Goal: Task Accomplishment & Management: Manage account settings

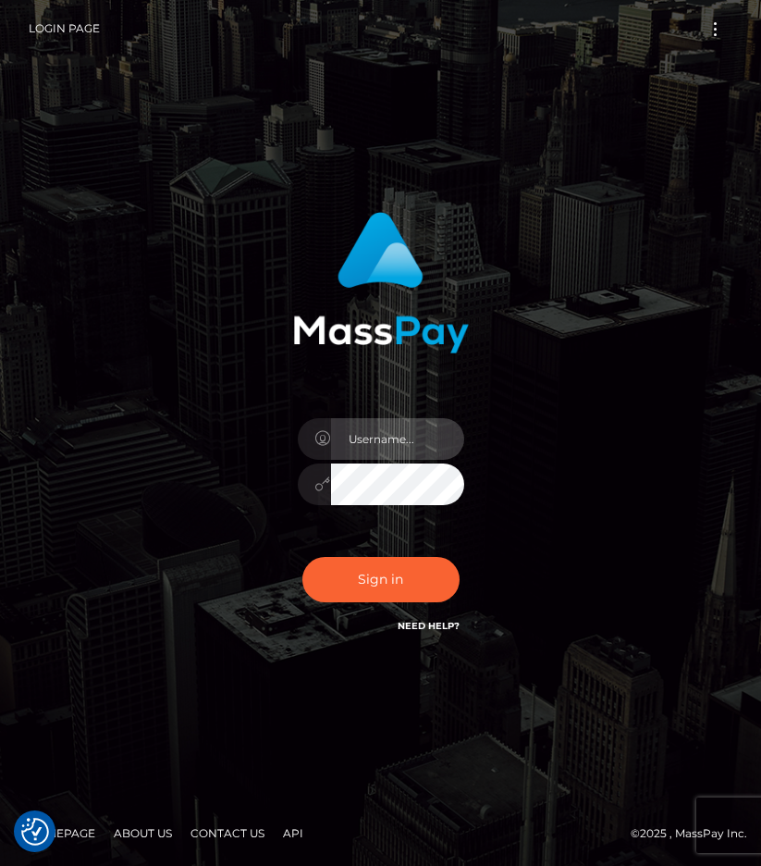
type input "raewhit"
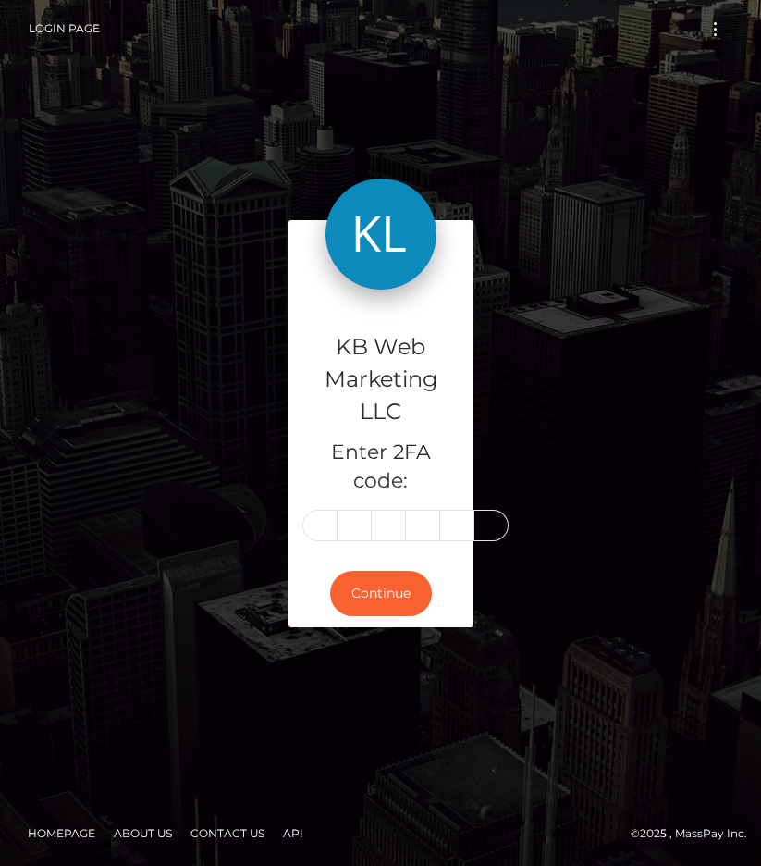
type input "5"
type input "8"
type input "2"
type input "9"
type input "6"
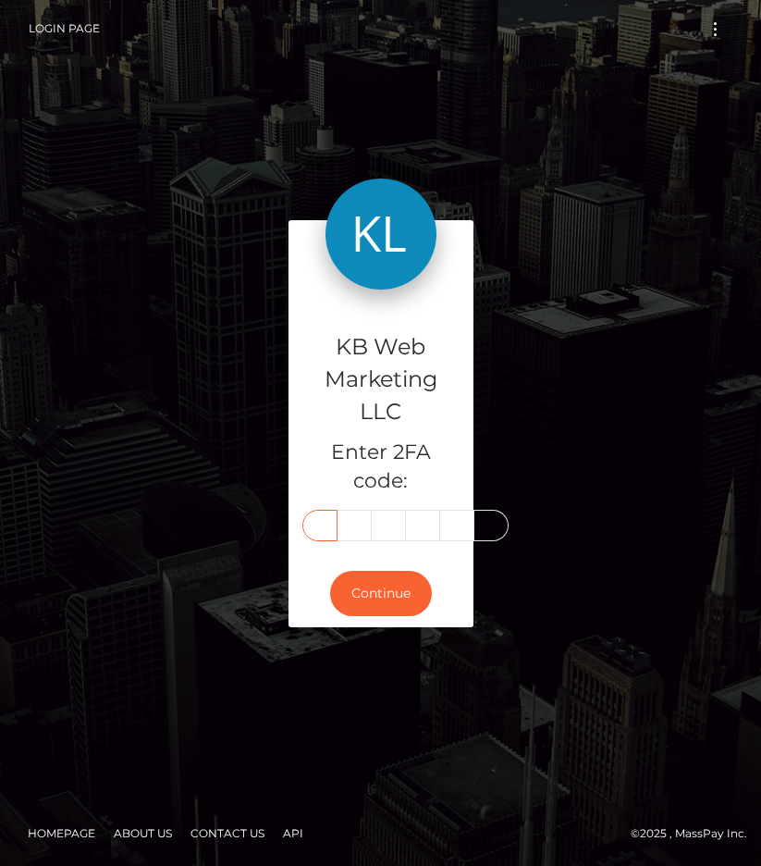
type input "2"
type input "4"
type input "8"
type input "1"
type input "5"
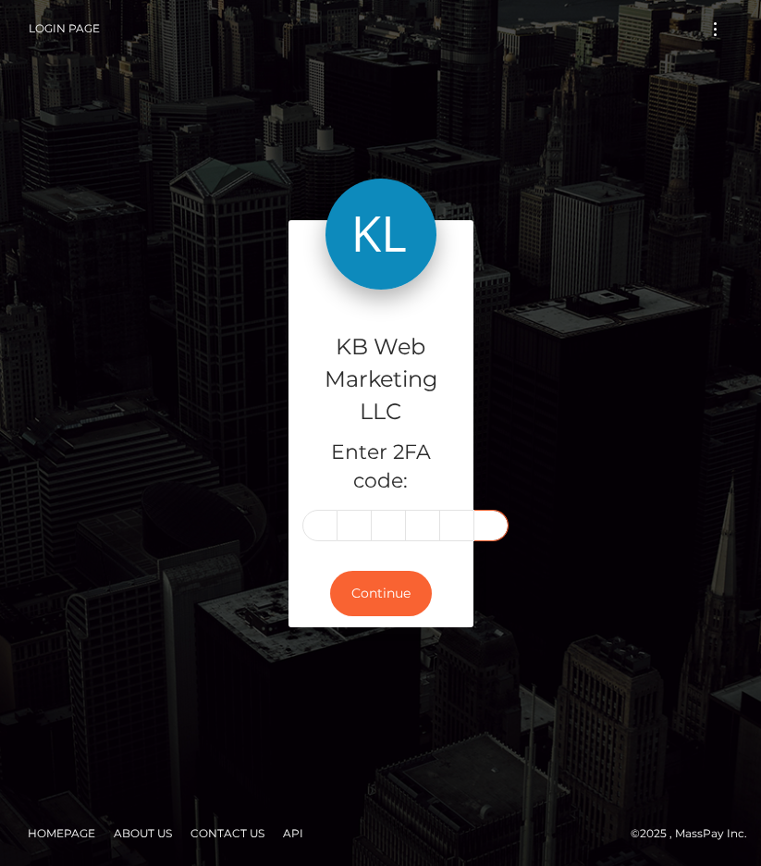
type input "5"
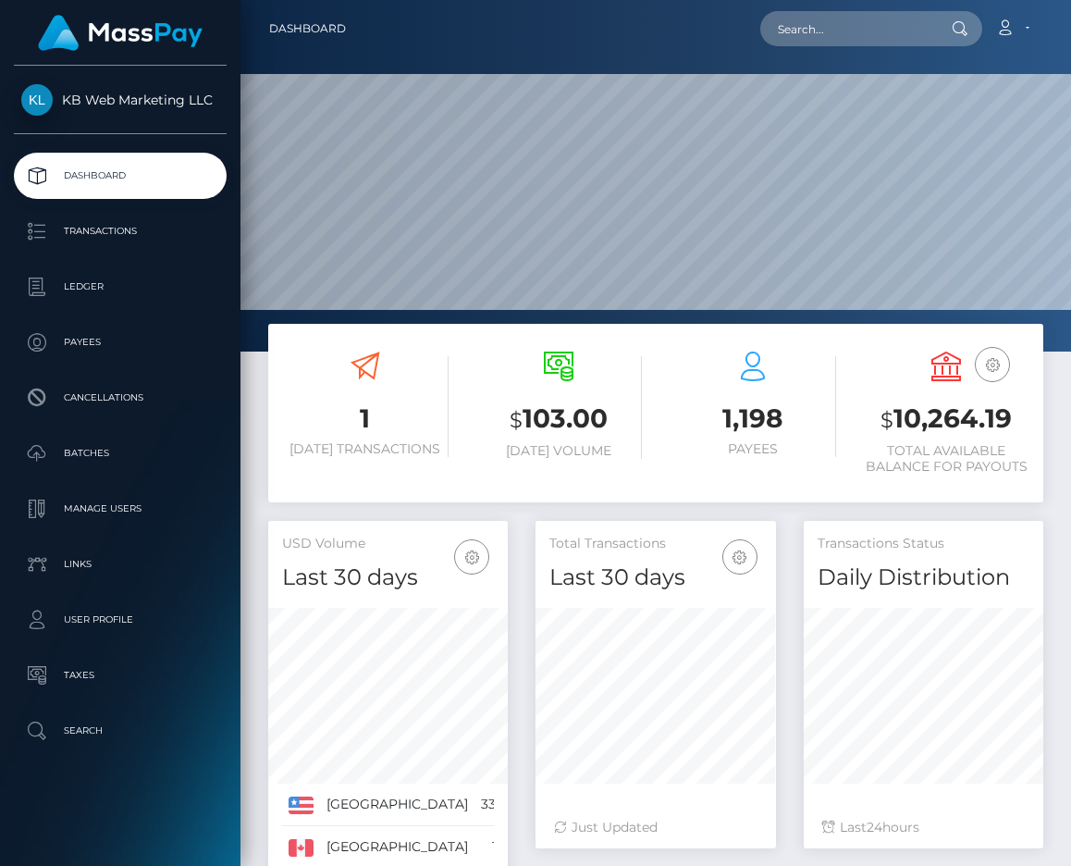
scroll to position [326, 240]
click at [105, 444] on p "Batches" at bounding box center [120, 453] width 198 height 28
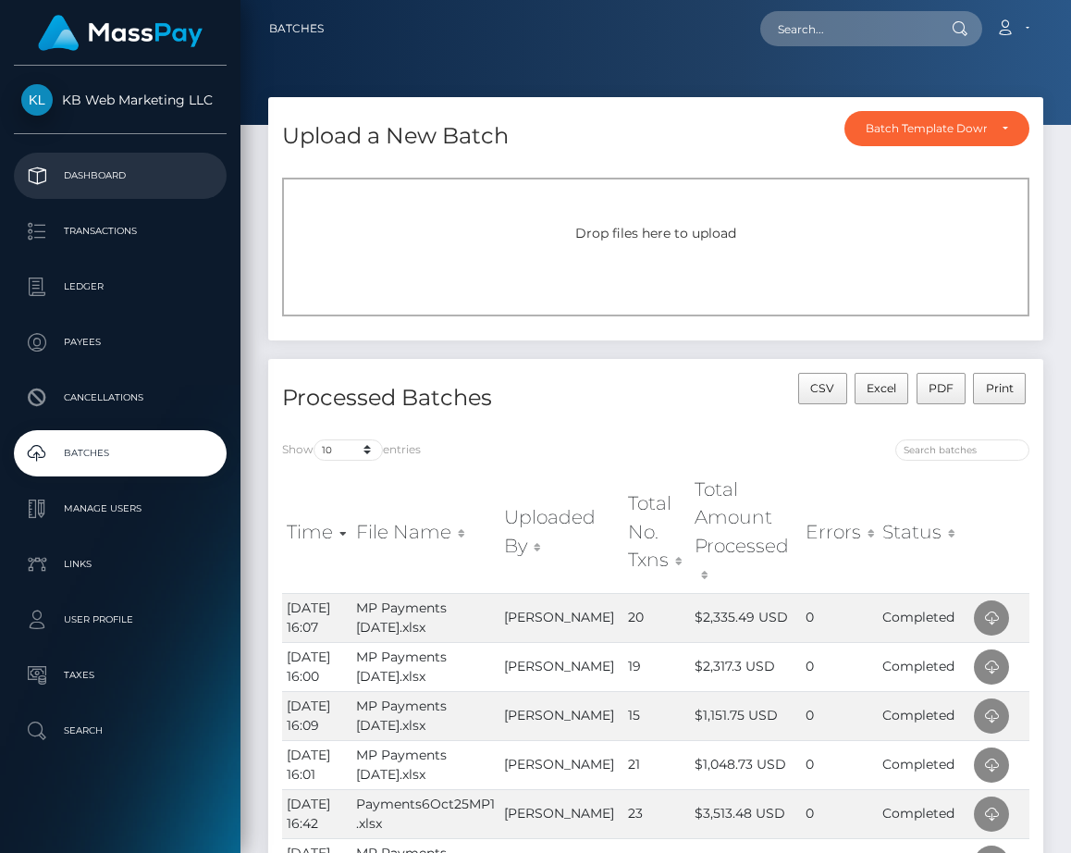
click at [109, 161] on link "Dashboard" at bounding box center [120, 176] width 213 height 46
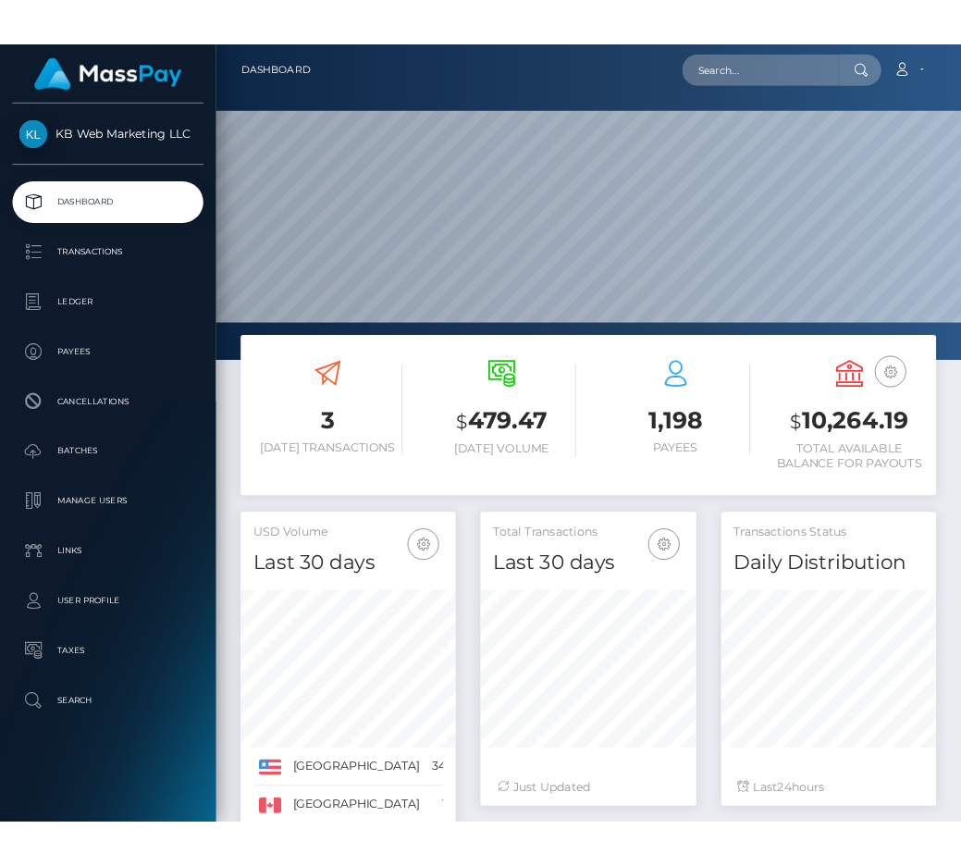
scroll to position [326, 240]
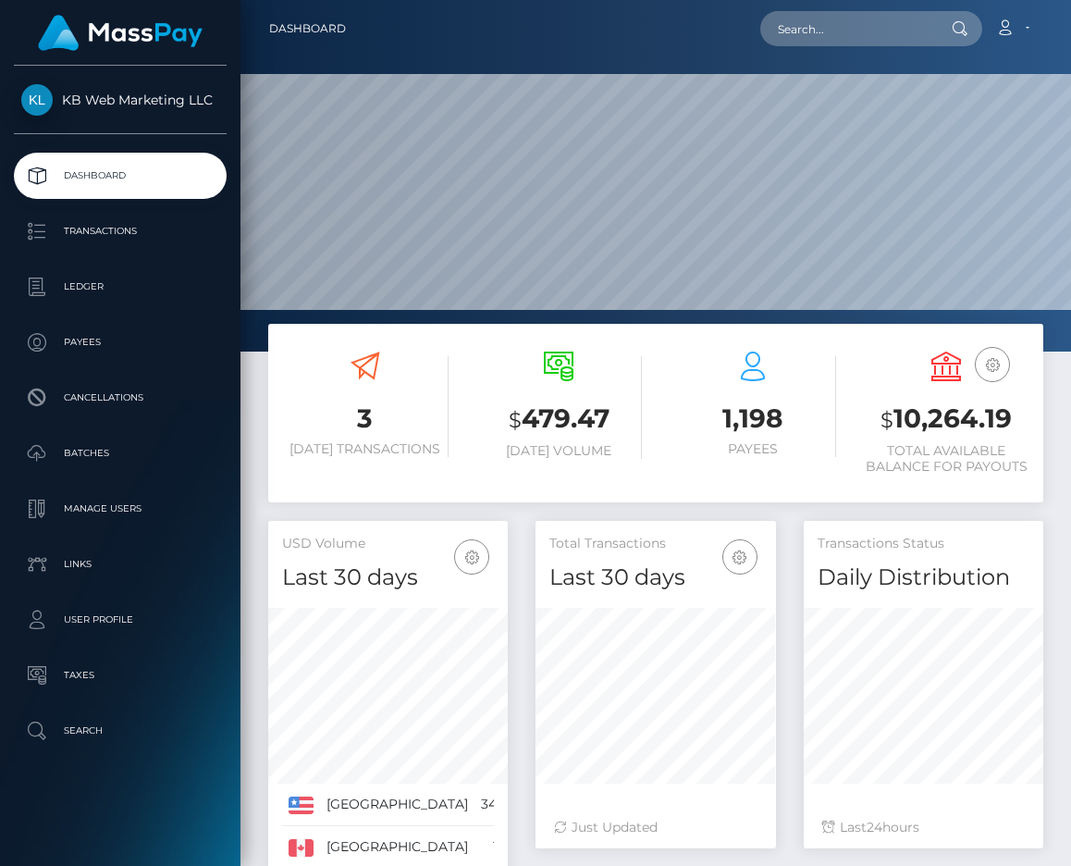
click at [938, 413] on h3 "$ 10,264.19" at bounding box center [947, 419] width 166 height 38
copy h3 "10,264.19"
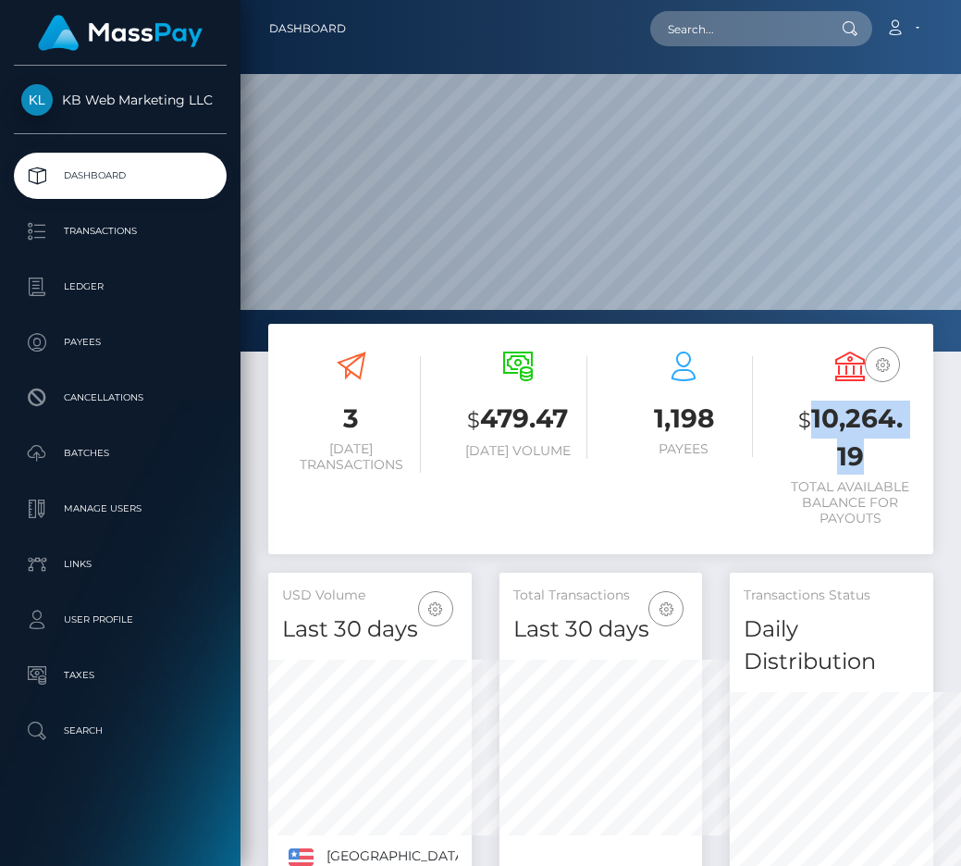
scroll to position [924322, 924719]
